Goal: Navigation & Orientation: Find specific page/section

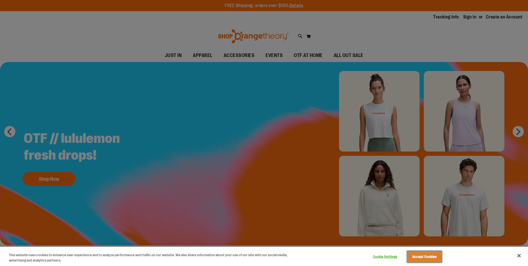
click at [435, 257] on button "Accept Cookies" at bounding box center [424, 257] width 35 height 12
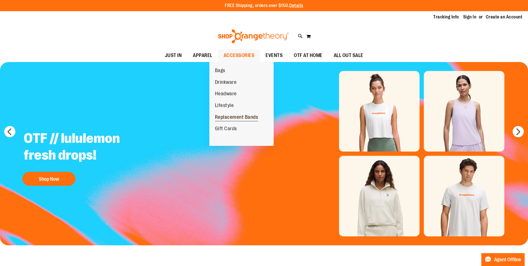
click at [231, 117] on span "Replacement Bands" at bounding box center [236, 117] width 43 height 7
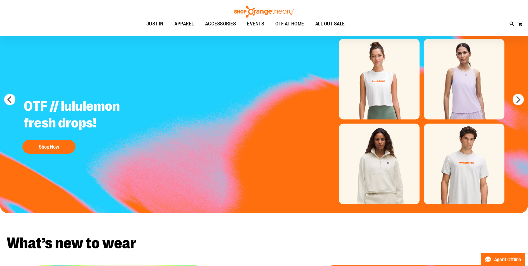
scroll to position [105, 0]
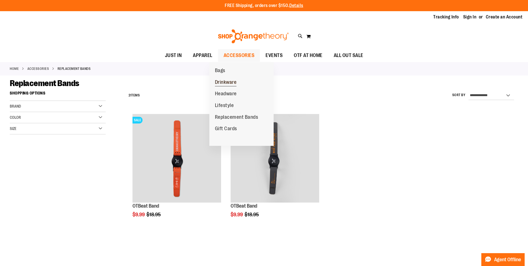
click at [230, 82] on span "Drinkware" at bounding box center [226, 82] width 22 height 7
